Goal: Task Accomplishment & Management: Use online tool/utility

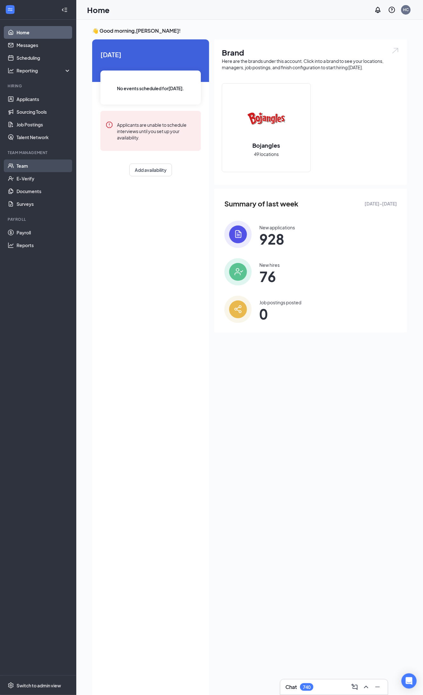
click at [21, 169] on link "Team" at bounding box center [44, 165] width 54 height 13
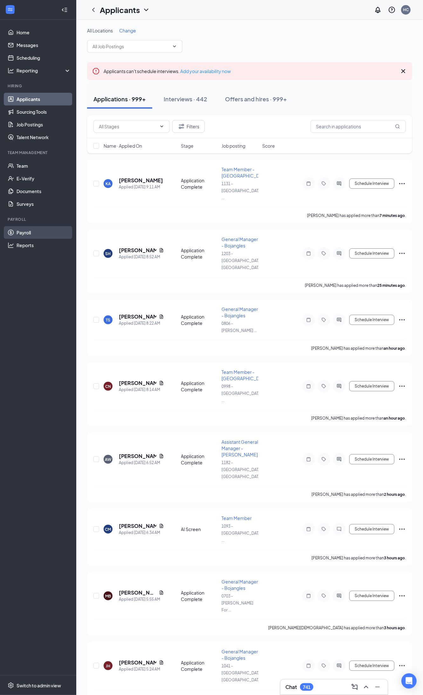
click at [18, 232] on link "Payroll" at bounding box center [44, 232] width 54 height 13
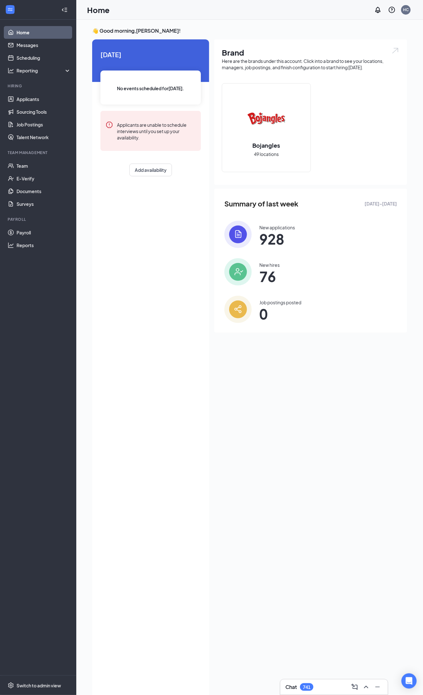
click at [42, 77] on ul "Home Messages Scheduling Reporting Hiring Applicants Sourcing Tools Job Posting…" at bounding box center [38, 348] width 76 height 656
click at [43, 77] on div "Reporting" at bounding box center [38, 70] width 76 height 13
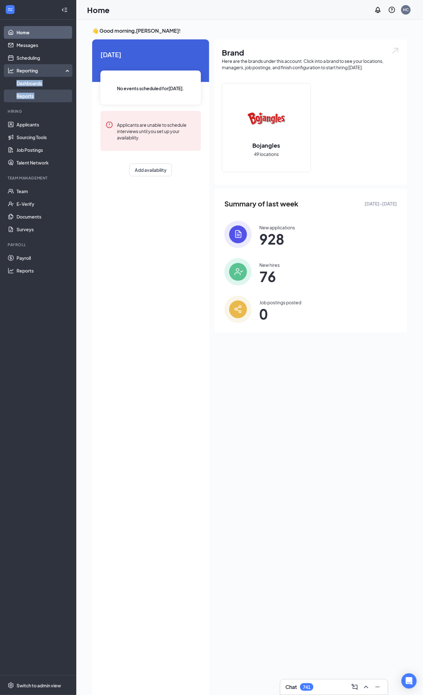
click at [42, 90] on link "Reports" at bounding box center [44, 96] width 54 height 13
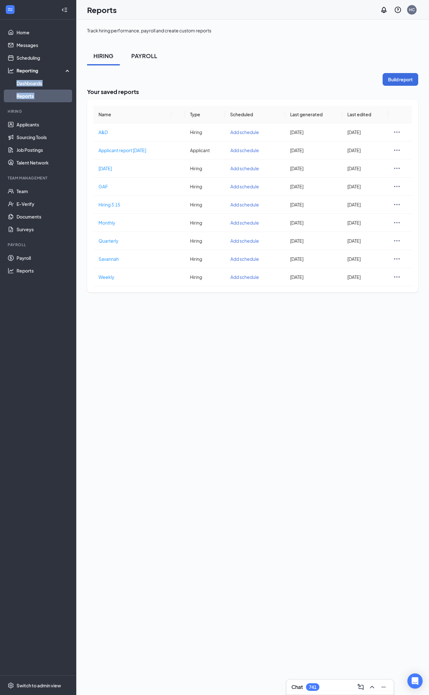
click at [150, 61] on button "PAYROLL" at bounding box center [144, 55] width 39 height 19
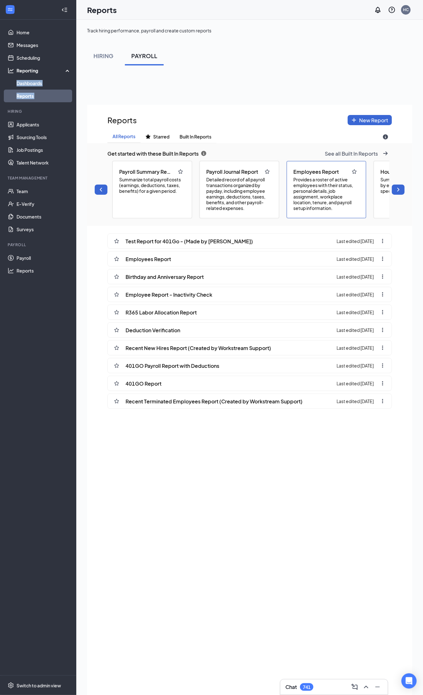
scroll to position [740, 325]
click at [168, 262] on span "Employees Report" at bounding box center [147, 259] width 45 height 7
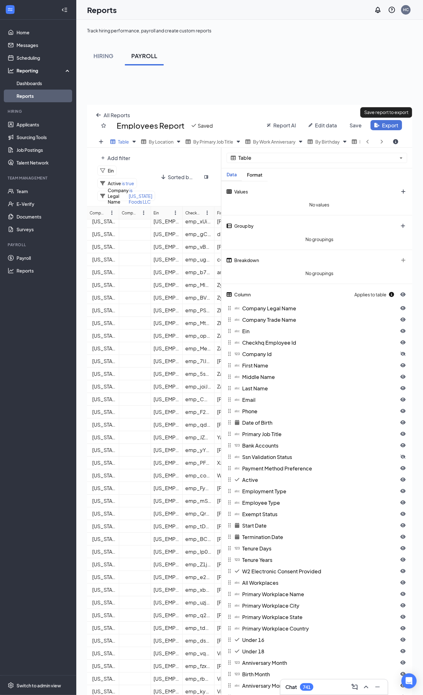
click at [391, 123] on span "Export" at bounding box center [390, 125] width 16 height 7
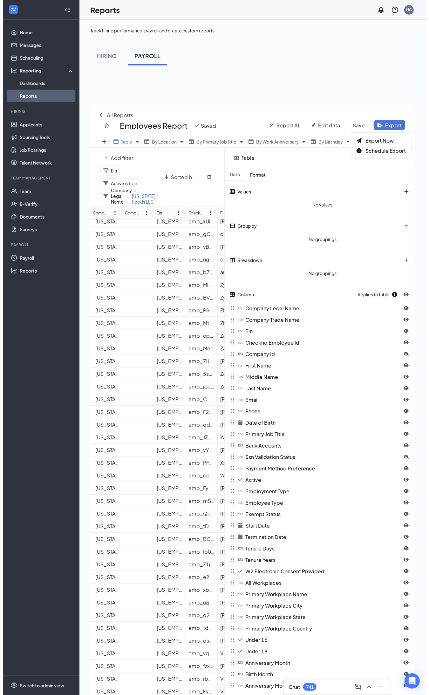
scroll to position [647, 331]
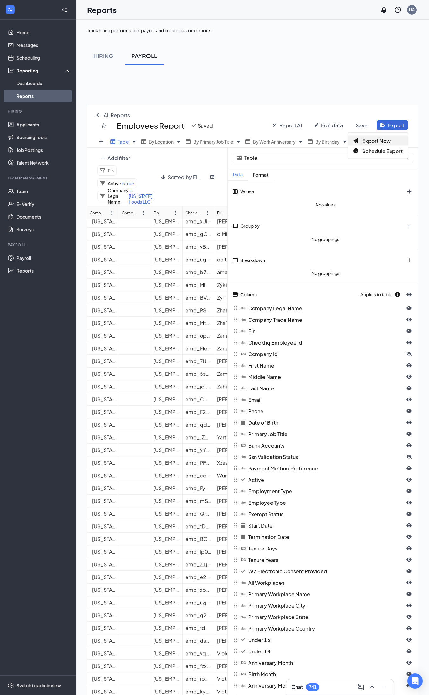
click at [379, 141] on span "Export Now" at bounding box center [376, 140] width 28 height 7
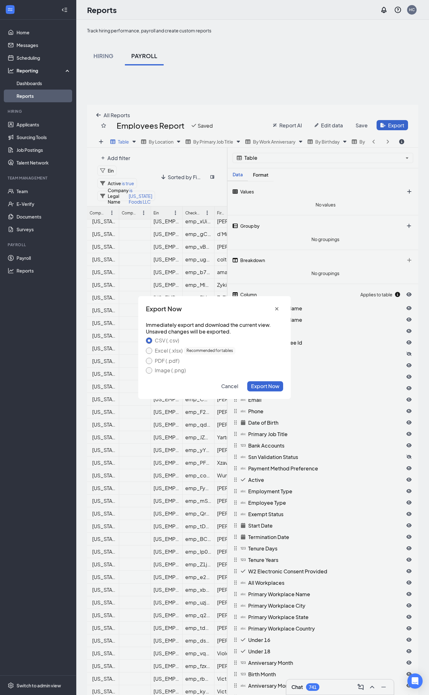
click at [166, 350] on div "Excel (.xlsx) Recommended for tables" at bounding box center [195, 351] width 81 height 8
click at [152, 350] on button "Excel (.xlsx) Recommended for tables" at bounding box center [149, 351] width 6 height 6
click at [273, 389] on span "Export Now" at bounding box center [265, 386] width 28 height 7
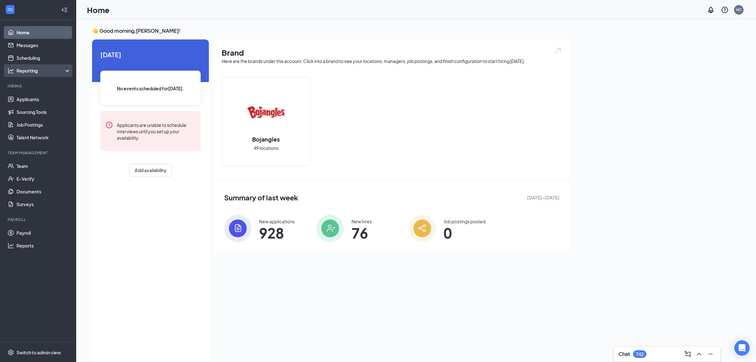
click at [37, 76] on div "Reporting" at bounding box center [38, 70] width 76 height 13
click at [18, 97] on link "Reports" at bounding box center [44, 96] width 54 height 13
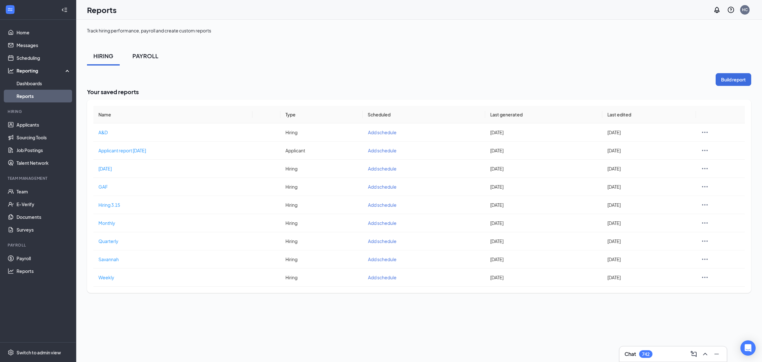
click at [143, 55] on div "PAYROLL" at bounding box center [145, 56] width 26 height 8
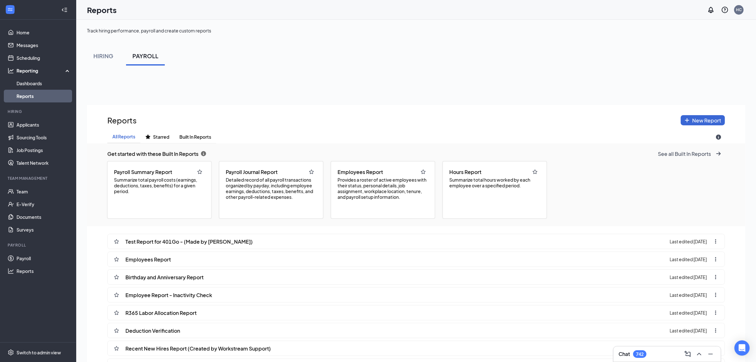
scroll to position [406, 658]
click at [212, 300] on div "Employee Report - Inactivity Check" at bounding box center [161, 294] width 102 height 15
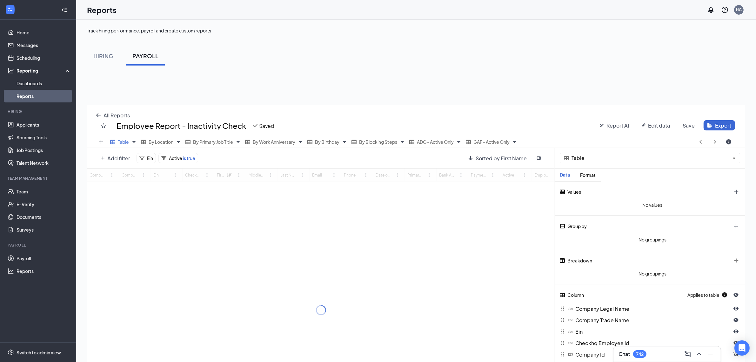
scroll to position [319, 658]
click at [360, 142] on div "By Blocking Steps" at bounding box center [375, 142] width 46 height 8
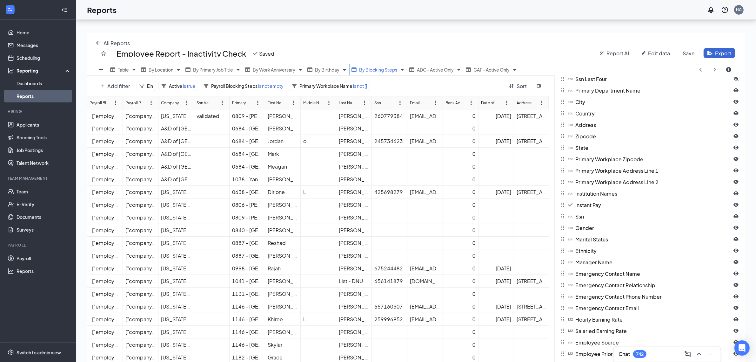
scroll to position [53, 0]
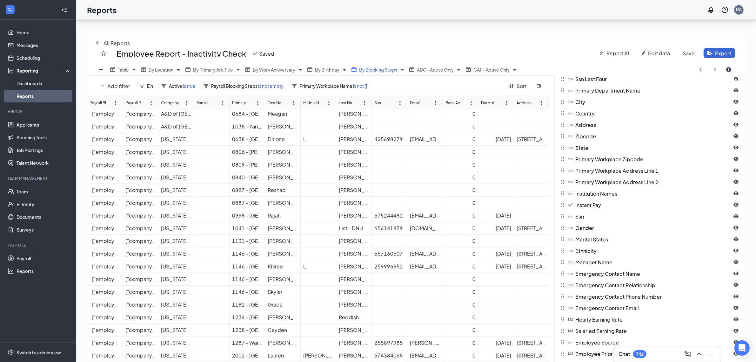
click at [266, 84] on span "is not empty" at bounding box center [271, 86] width 26 height 6
click at [115, 86] on span "Add filter" at bounding box center [118, 86] width 23 height 7
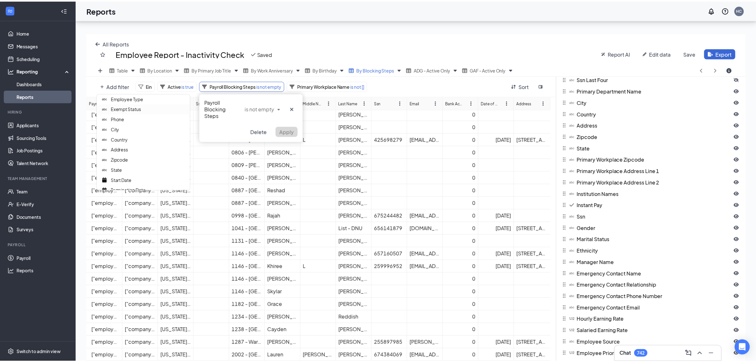
scroll to position [265, 0]
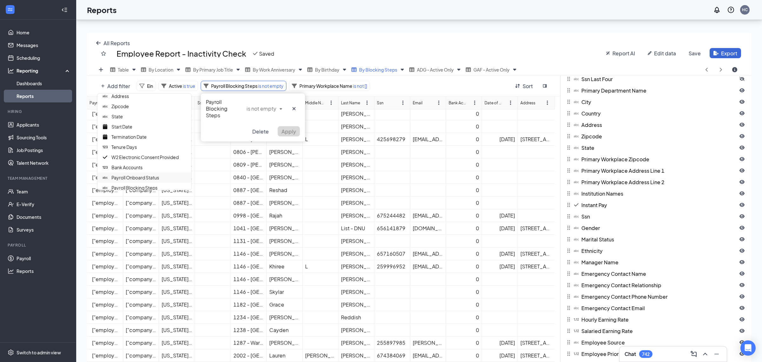
click at [133, 177] on span "Payroll Onboard Status" at bounding box center [136, 177] width 48 height 6
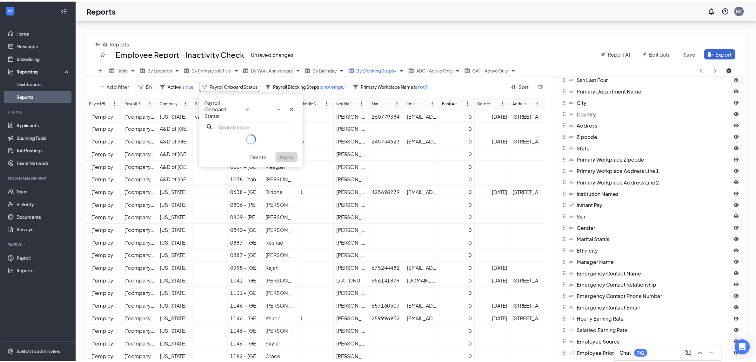
scroll to position [31452, 31112]
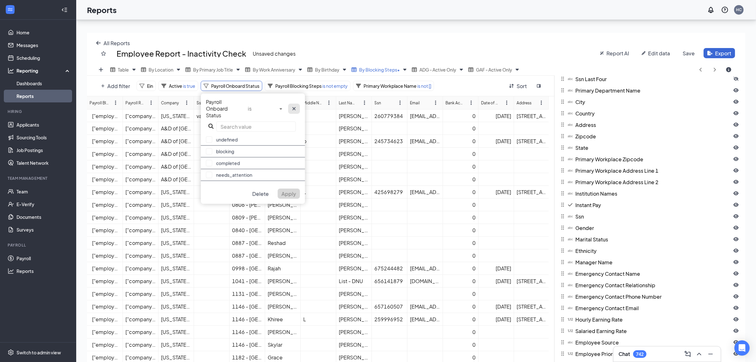
click at [295, 112] on button "cross icon" at bounding box center [294, 108] width 12 height 10
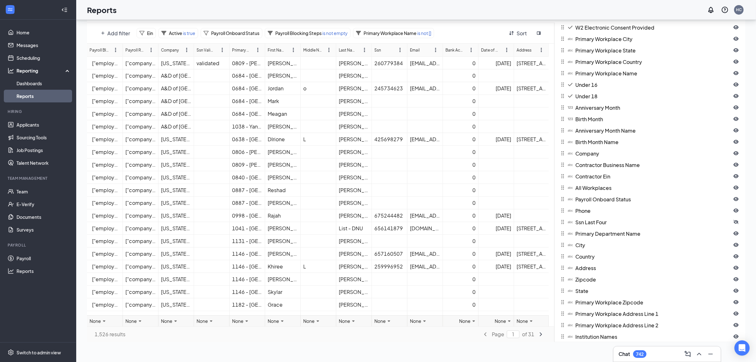
scroll to position [492, 0]
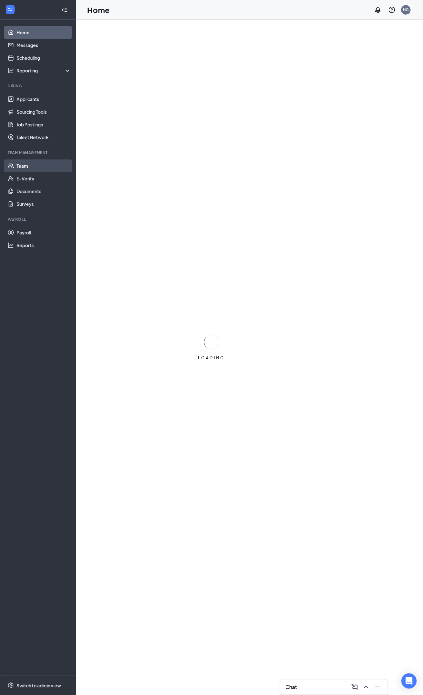
click at [30, 166] on link "Team" at bounding box center [44, 165] width 54 height 13
